Goal: Task Accomplishment & Management: Manage account settings

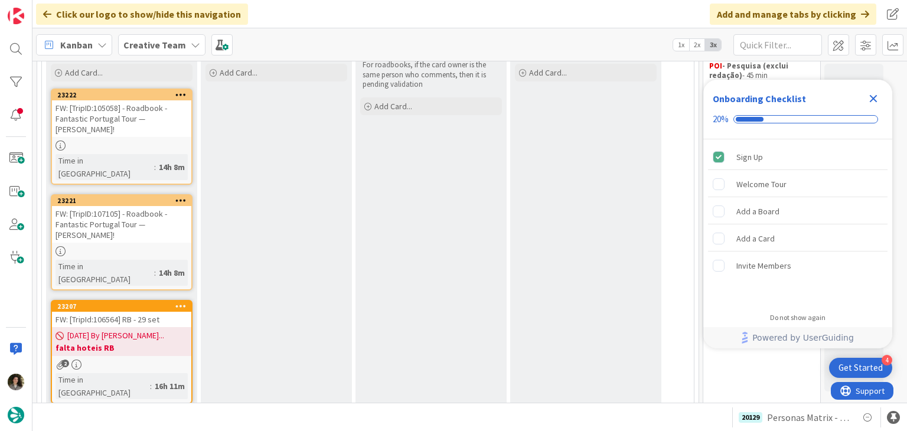
scroll to position [118, 0]
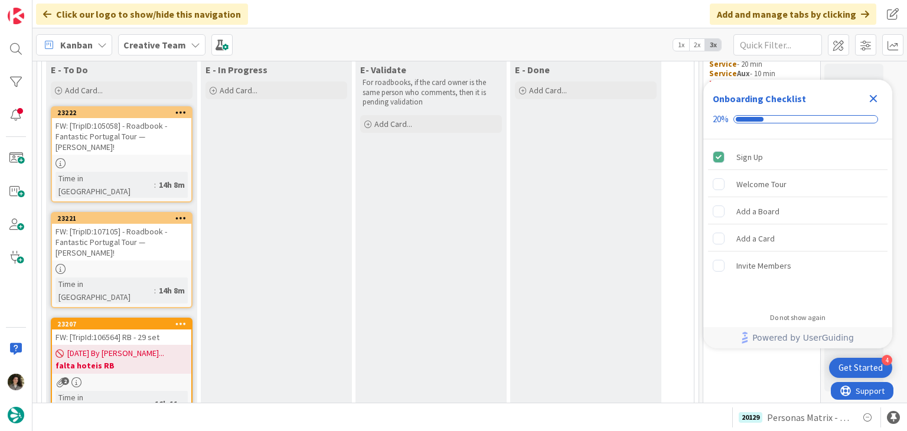
click at [869, 97] on icon "Close Checklist" at bounding box center [874, 99] width 14 height 14
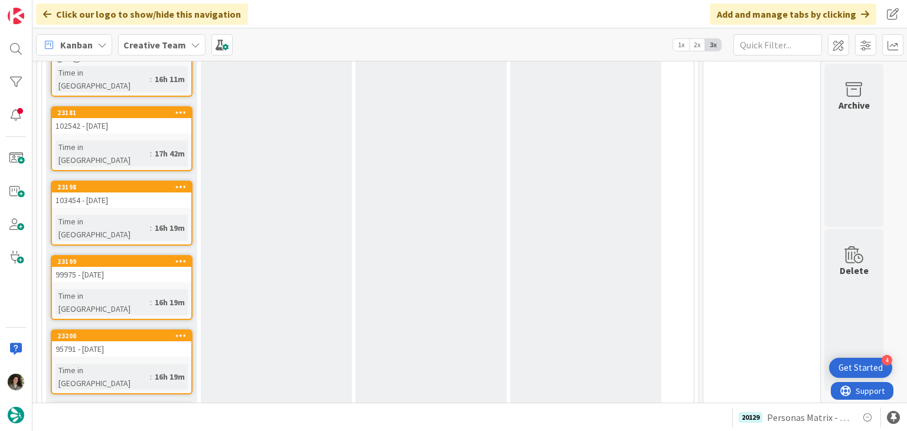
scroll to position [532, 0]
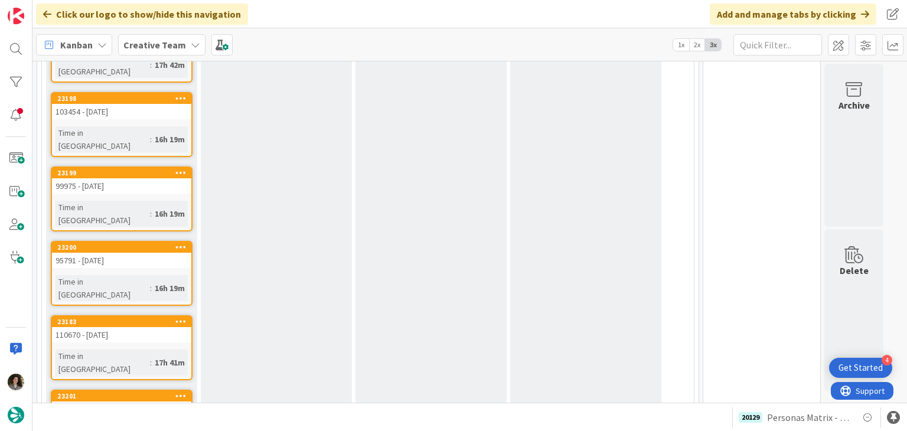
click at [520, 366] on div "E - Done Add Card..." at bounding box center [585, 167] width 151 height 1042
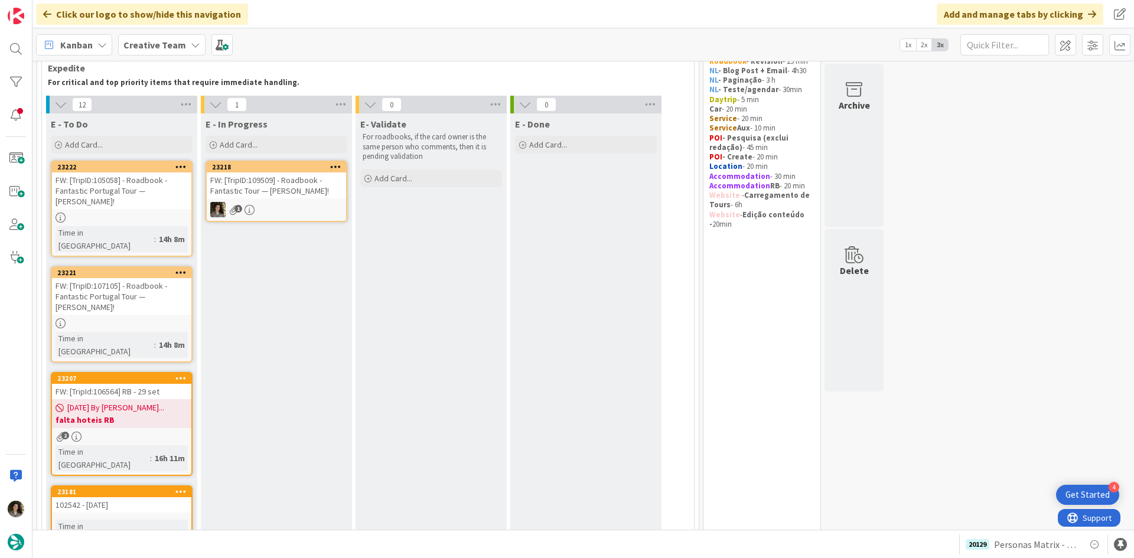
scroll to position [0, 0]
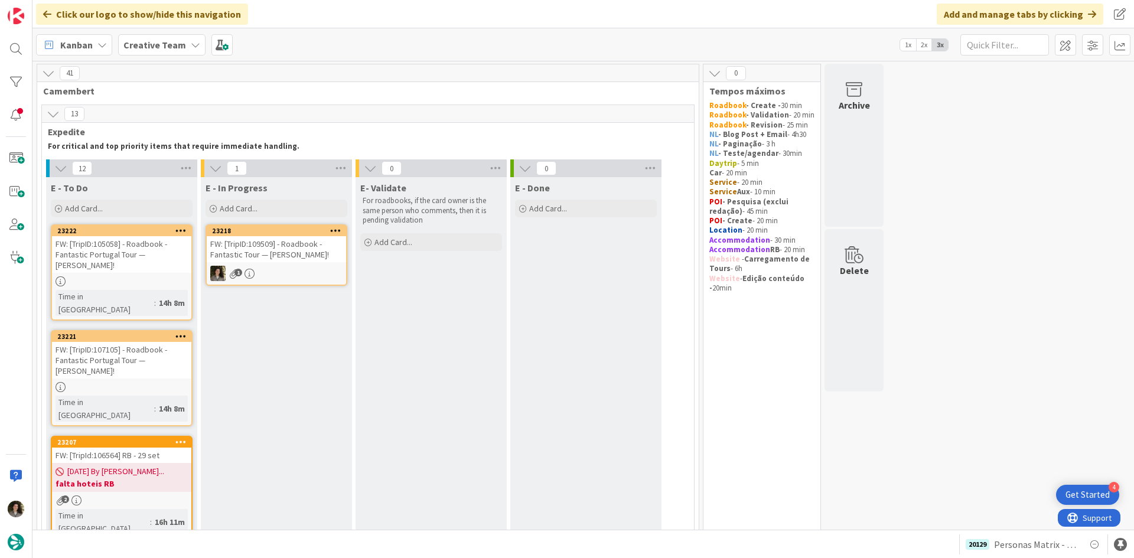
click at [258, 258] on div "FW: [TripID:109509] - Roadbook - Fantastic Tour — [PERSON_NAME]!" at bounding box center [276, 249] width 139 height 26
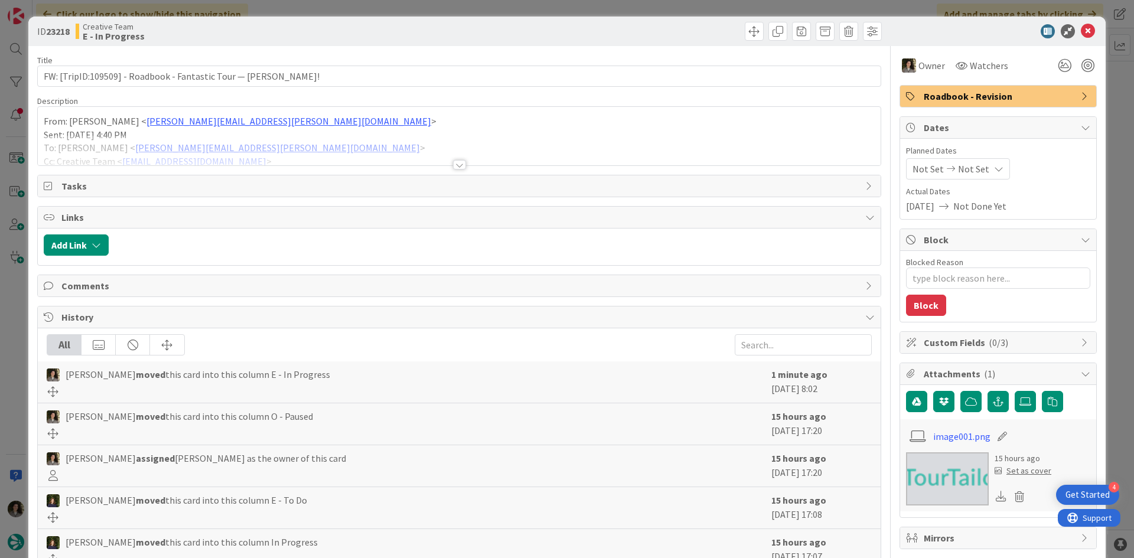
type textarea "x"
click at [907, 167] on icon at bounding box center [998, 168] width 9 height 9
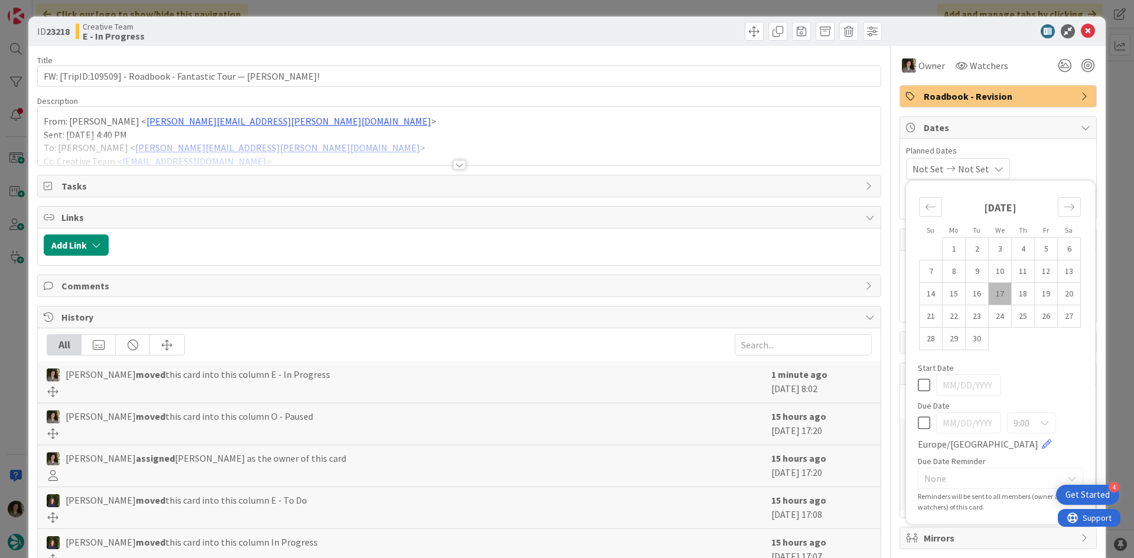
click at [907, 422] on icon at bounding box center [924, 423] width 12 height 14
type input "[DATE]"
click at [907, 25] on icon at bounding box center [1088, 31] width 14 height 14
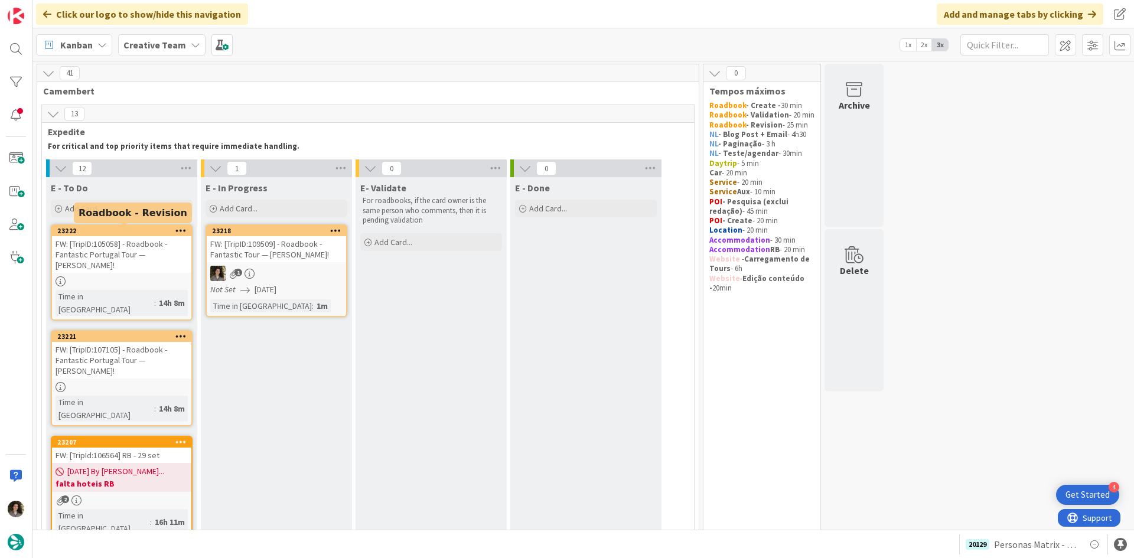
click at [116, 266] on div "FW: [TripID:105058] - Roadbook - Fantastic Portugal Tour — [PERSON_NAME]!" at bounding box center [121, 254] width 139 height 37
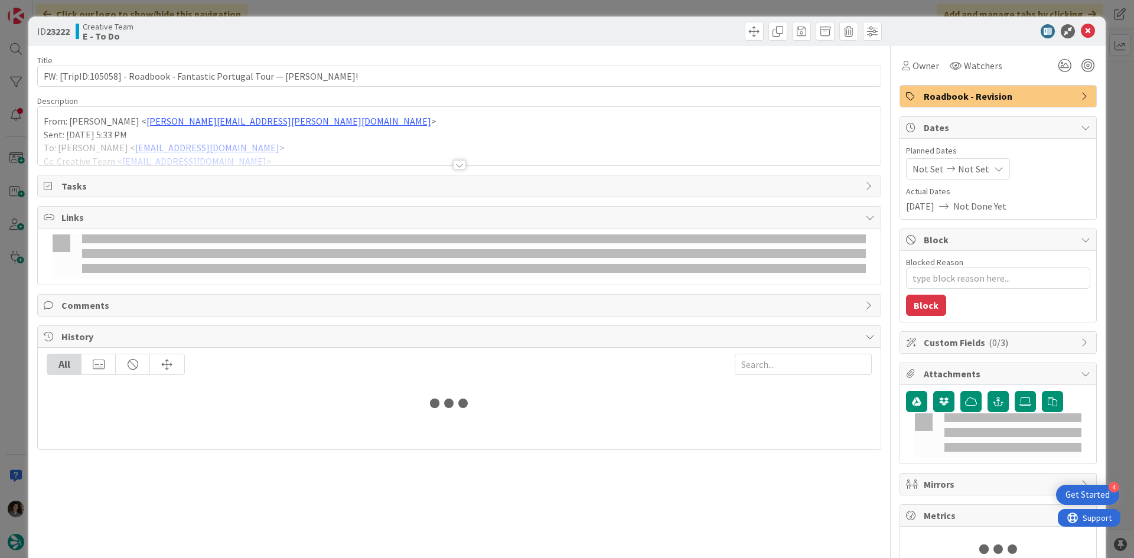
type textarea "x"
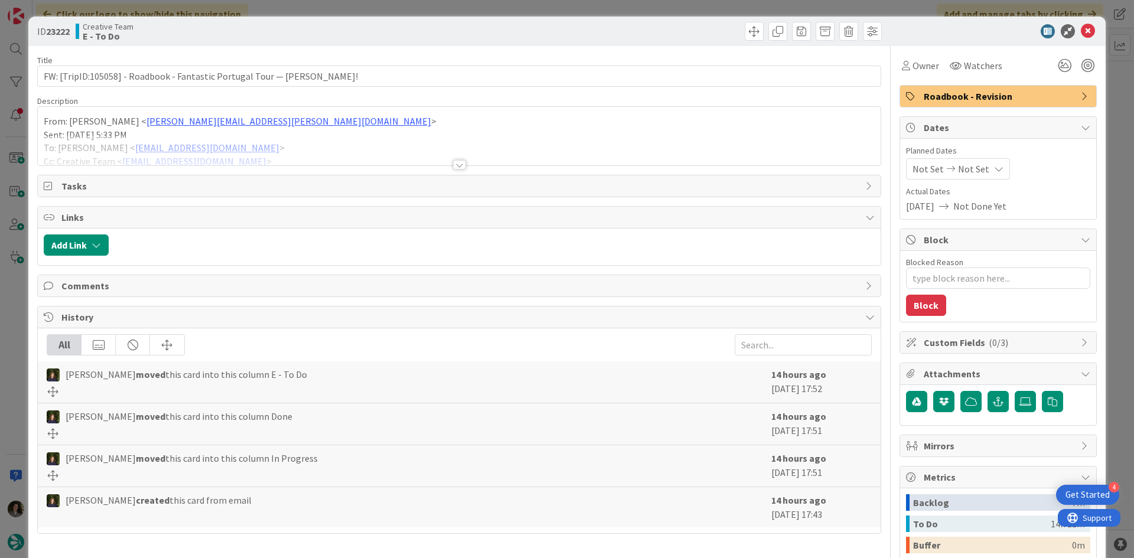
click at [907, 162] on span "Not Set" at bounding box center [973, 169] width 31 height 14
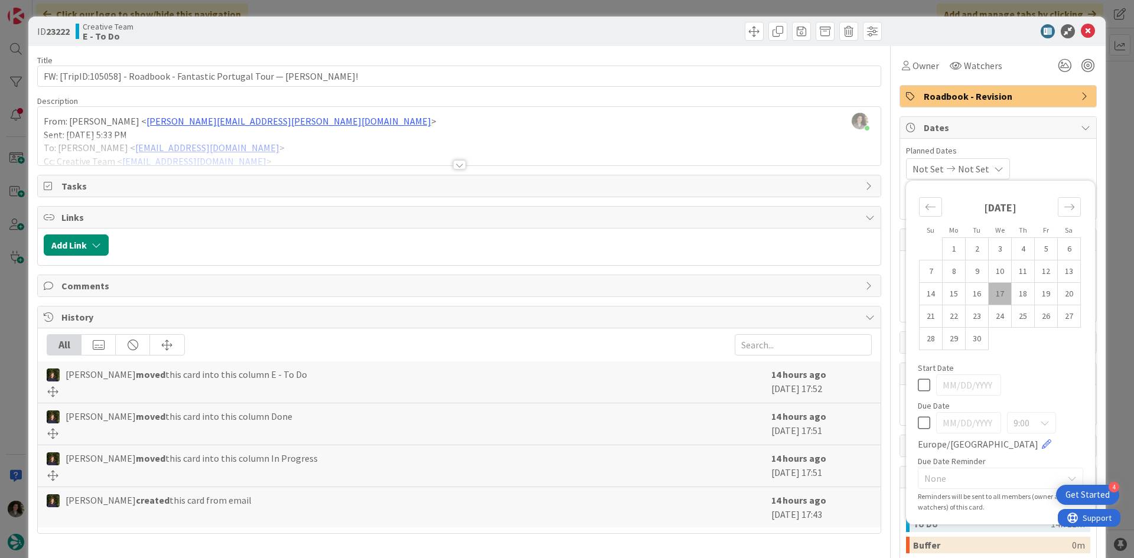
click at [907, 421] on icon at bounding box center [924, 423] width 12 height 14
type input "[DATE]"
click at [907, 27] on icon at bounding box center [1088, 31] width 14 height 14
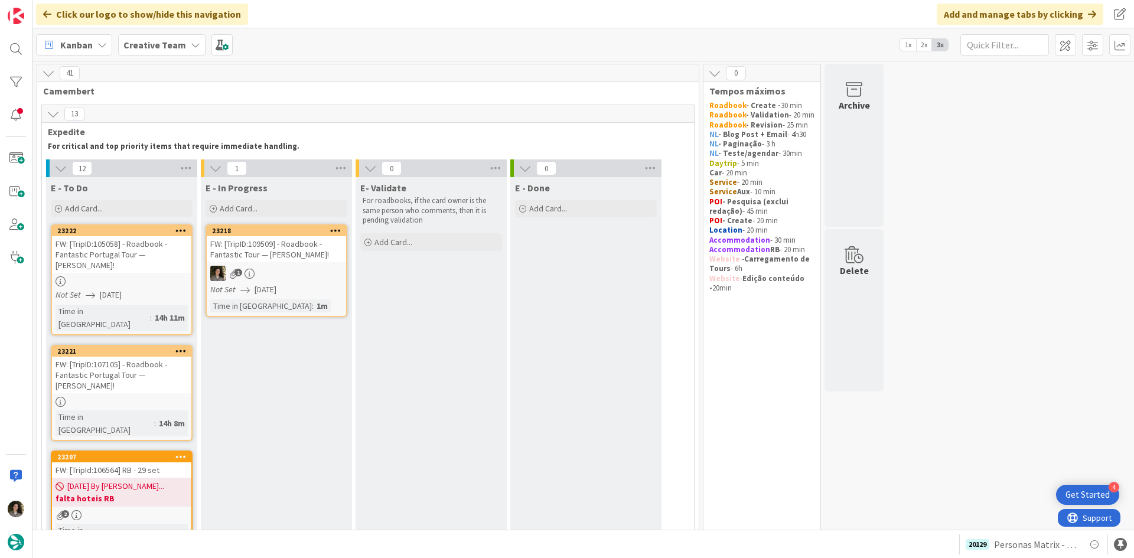
click at [93, 360] on div "FW: [TripID:107105] - Roadbook - Fantastic Portugal Tour — [PERSON_NAME]!" at bounding box center [121, 375] width 139 height 37
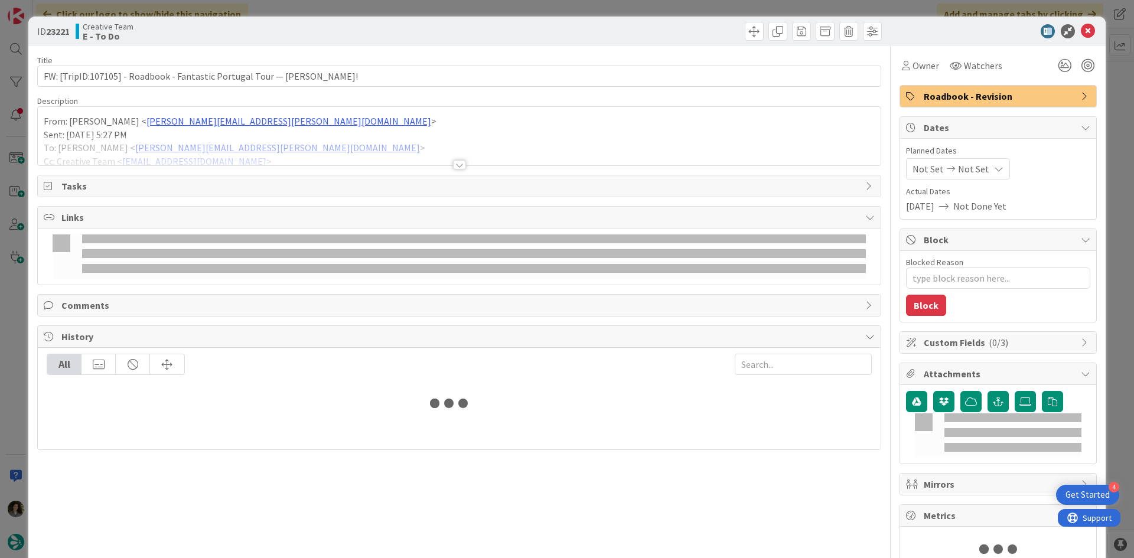
type textarea "x"
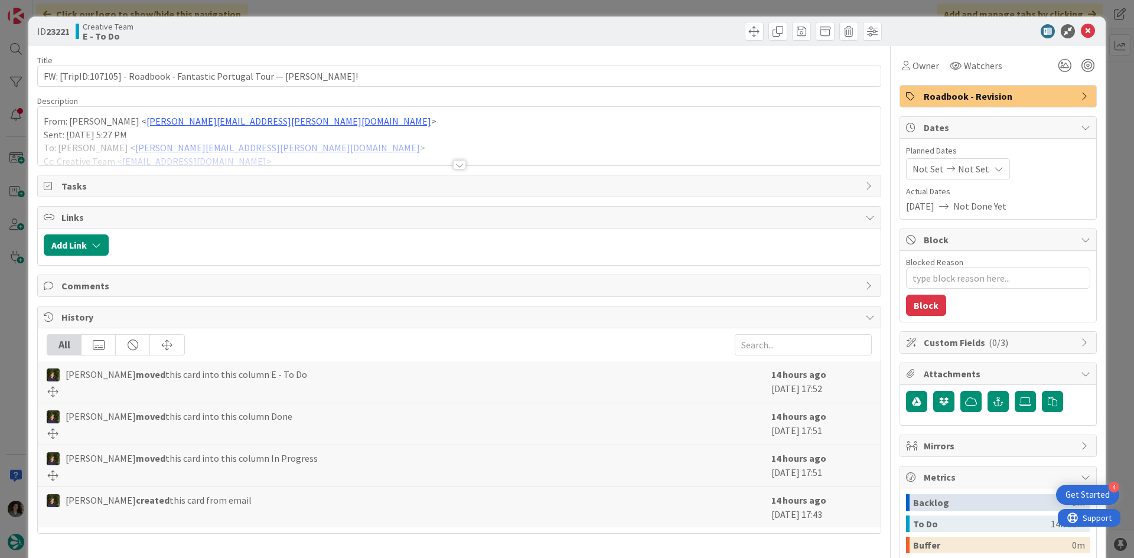
click at [907, 174] on span "Not Set" at bounding box center [973, 169] width 31 height 14
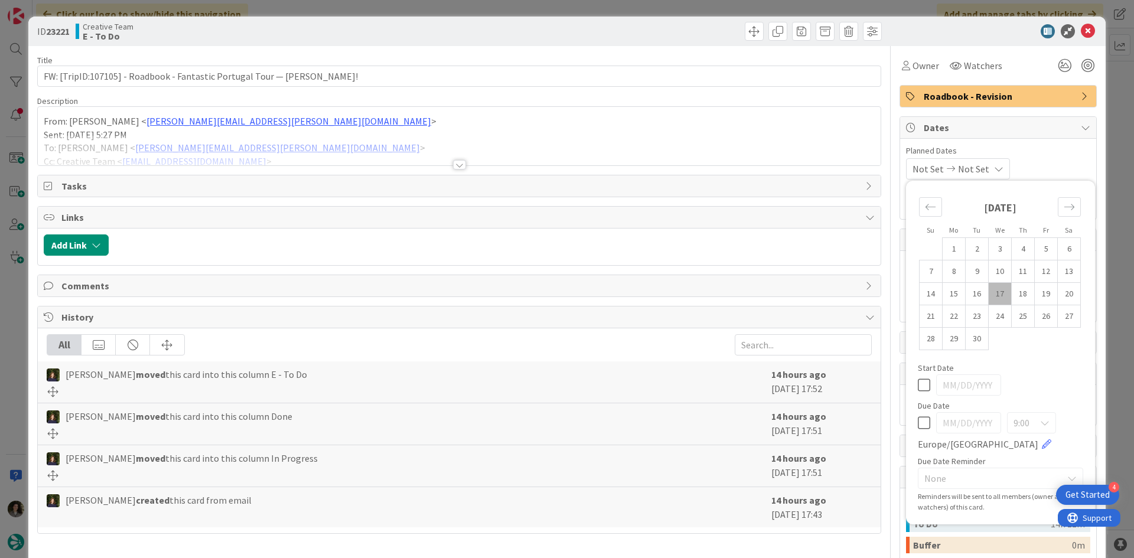
click at [907, 414] on div "9:00 [GEOGRAPHIC_DATA]/[GEOGRAPHIC_DATA]" at bounding box center [1000, 431] width 165 height 39
click at [907, 422] on icon at bounding box center [924, 423] width 12 height 14
type input "[DATE]"
click at [907, 24] on div "ID 23221 Creative Team E - To Do" at bounding box center [567, 32] width 1078 height 30
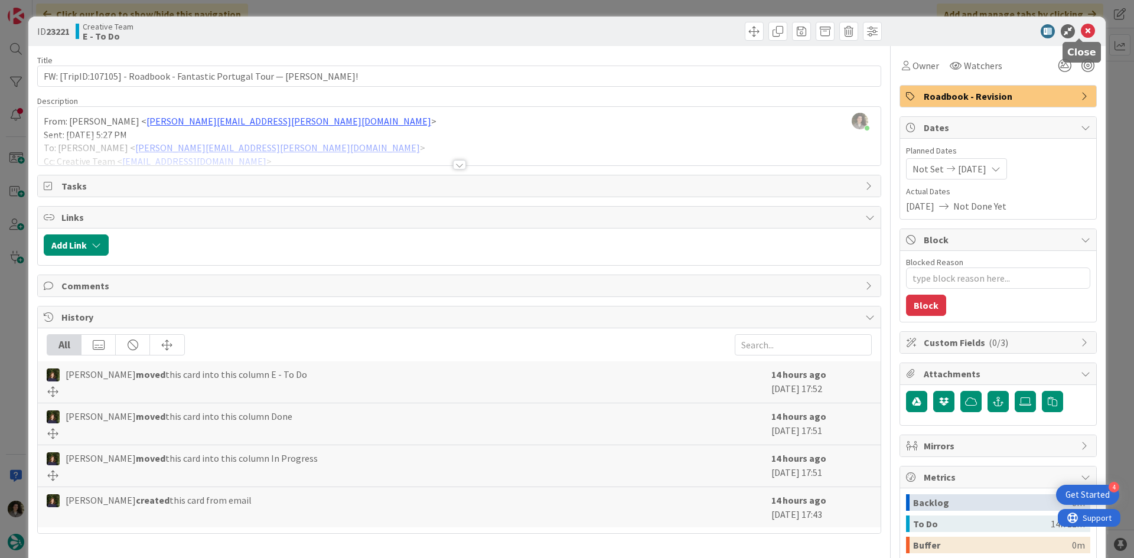
click at [907, 32] on icon at bounding box center [1088, 31] width 14 height 14
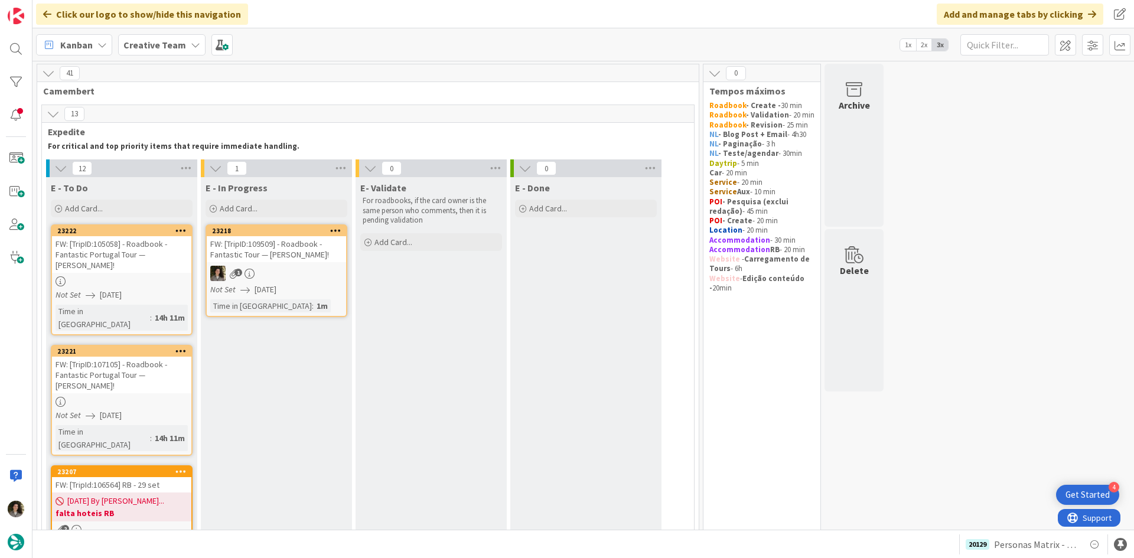
click at [272, 252] on div "FW: [TripID:109509] - Roadbook - Fantastic Tour — [PERSON_NAME]!" at bounding box center [276, 249] width 139 height 26
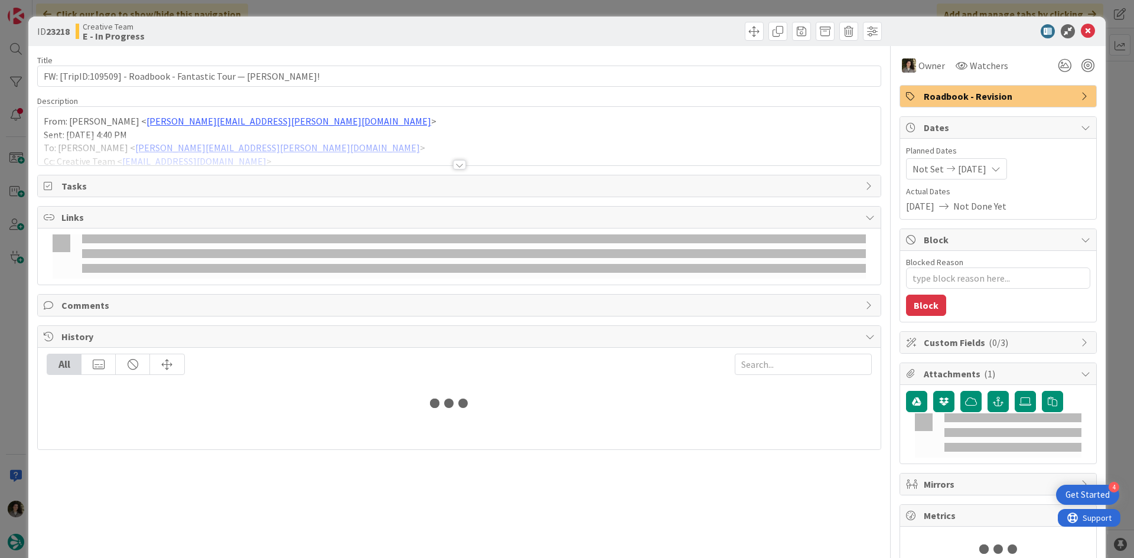
type textarea "x"
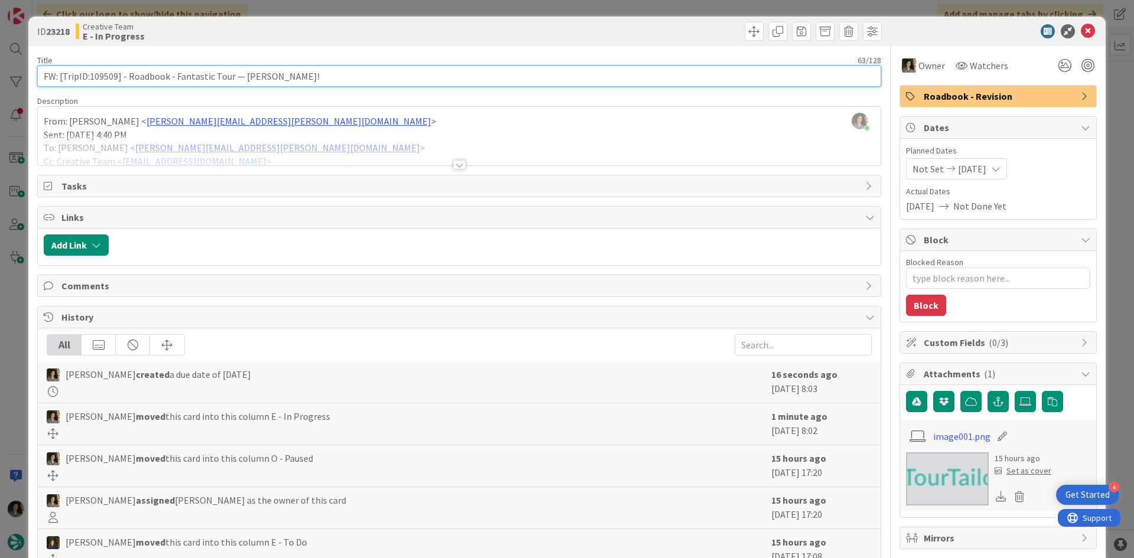
drag, startPoint x: 116, startPoint y: 73, endPoint x: 88, endPoint y: 73, distance: 27.8
click at [88, 73] on input "FW: [TripID:109509] - Roadbook - Fantastic Tour — [PERSON_NAME]!" at bounding box center [459, 76] width 844 height 21
